Goal: Task Accomplishment & Management: Manage account settings

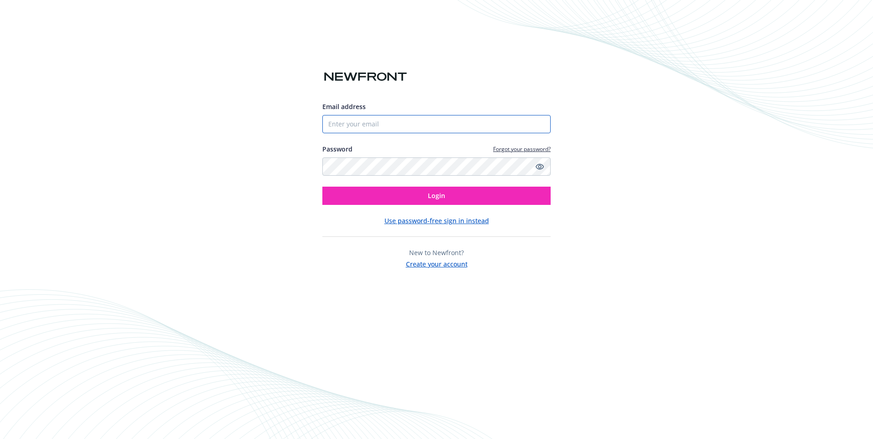
click at [376, 125] on input "Email address" at bounding box center [437, 124] width 228 height 18
type input "[EMAIL_ADDRESS][DOMAIN_NAME]"
click at [437, 197] on span "Login" at bounding box center [436, 195] width 17 height 9
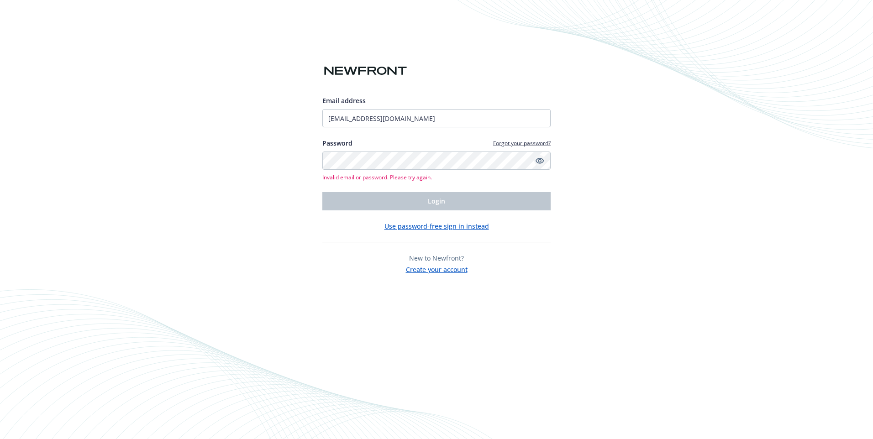
click at [539, 161] on icon "Show password" at bounding box center [540, 161] width 8 height 6
click at [309, 164] on div "Email address [EMAIL_ADDRESS][DOMAIN_NAME] Password Forgot your password? Inval…" at bounding box center [436, 219] width 873 height 439
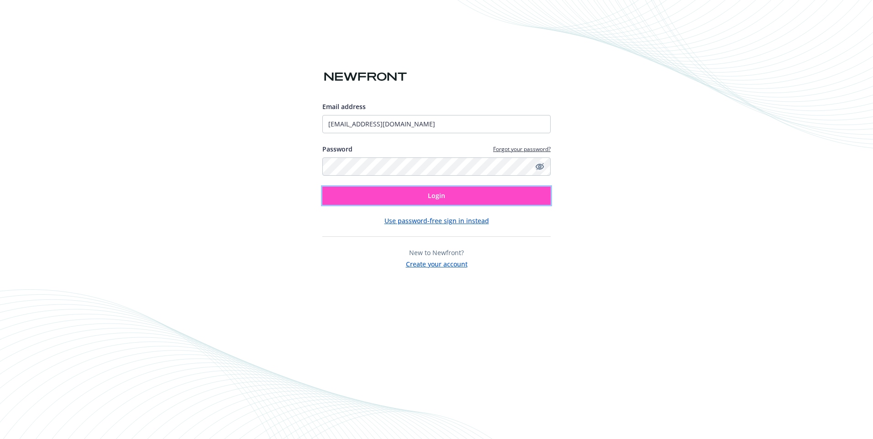
click at [436, 195] on span "Login" at bounding box center [436, 195] width 17 height 9
